Goal: Check status: Check status

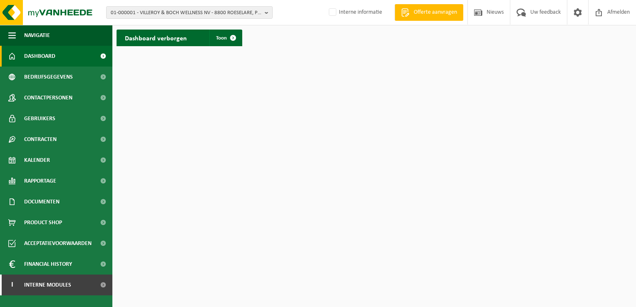
click at [212, 152] on html "01-000001 - VILLEROY & BOCH WELLNESS NV - 8800 ROESELARE, POPULIERSTRAAT 1 01-0…" at bounding box center [318, 153] width 636 height 307
click at [119, 9] on span "01-000001 - VILLEROY & BOCH WELLNESS NV - 8800 ROESELARE, POPULIERSTRAAT 1" at bounding box center [186, 13] width 151 height 12
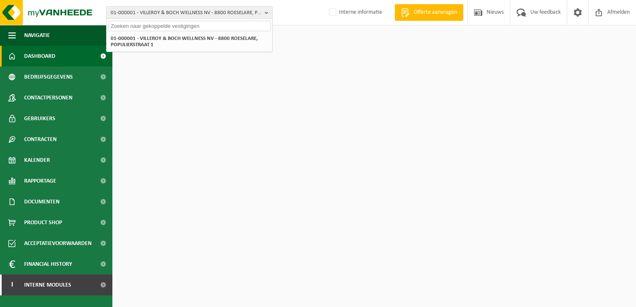
paste input "01-901341"
type input "01-901341"
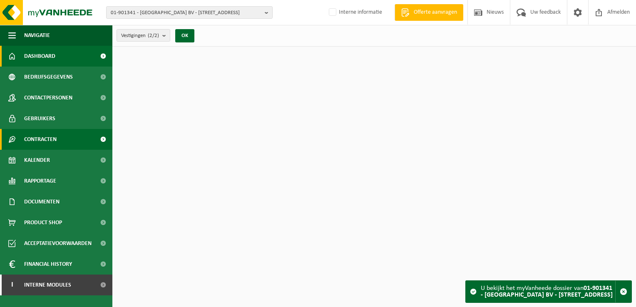
click at [50, 137] on span "Contracten" at bounding box center [40, 139] width 32 height 21
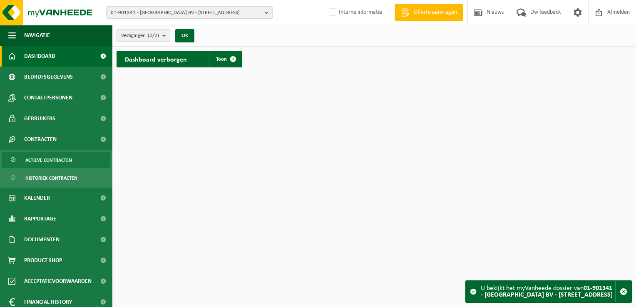
click at [42, 160] on span "Actieve contracten" at bounding box center [48, 160] width 47 height 16
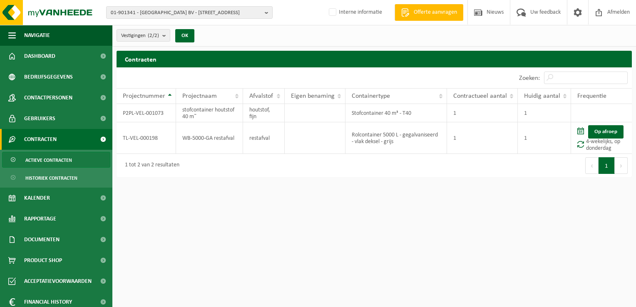
drag, startPoint x: 561, startPoint y: 255, endPoint x: 548, endPoint y: 244, distance: 17.1
click at [561, 255] on html "01-901341 - VANACKERE PARKET BV - 8560 WEVELGEM, ROESELARESTRAAT 305 01-901341 …" at bounding box center [318, 153] width 636 height 307
